Goal: Check status: Check status

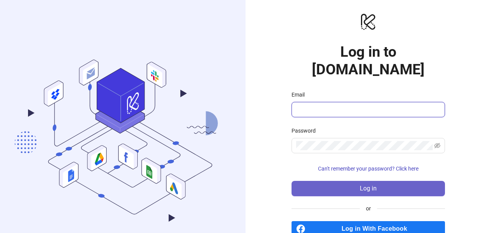
type input "**********"
click at [370, 185] on span "Log in" at bounding box center [368, 188] width 17 height 7
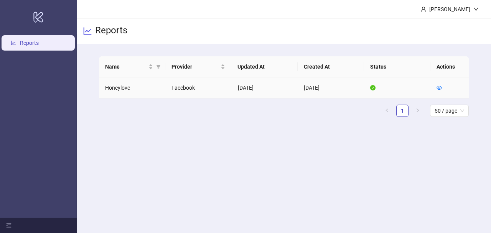
click at [128, 89] on td "Honeylove" at bounding box center [132, 87] width 66 height 21
click at [39, 43] on link "Reports" at bounding box center [29, 43] width 19 height 6
click at [439, 88] on icon "eye" at bounding box center [439, 88] width 5 height 4
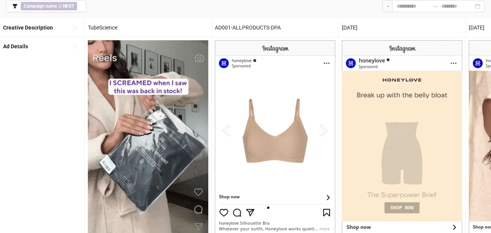
scroll to position [56, 0]
